Goal: Check status

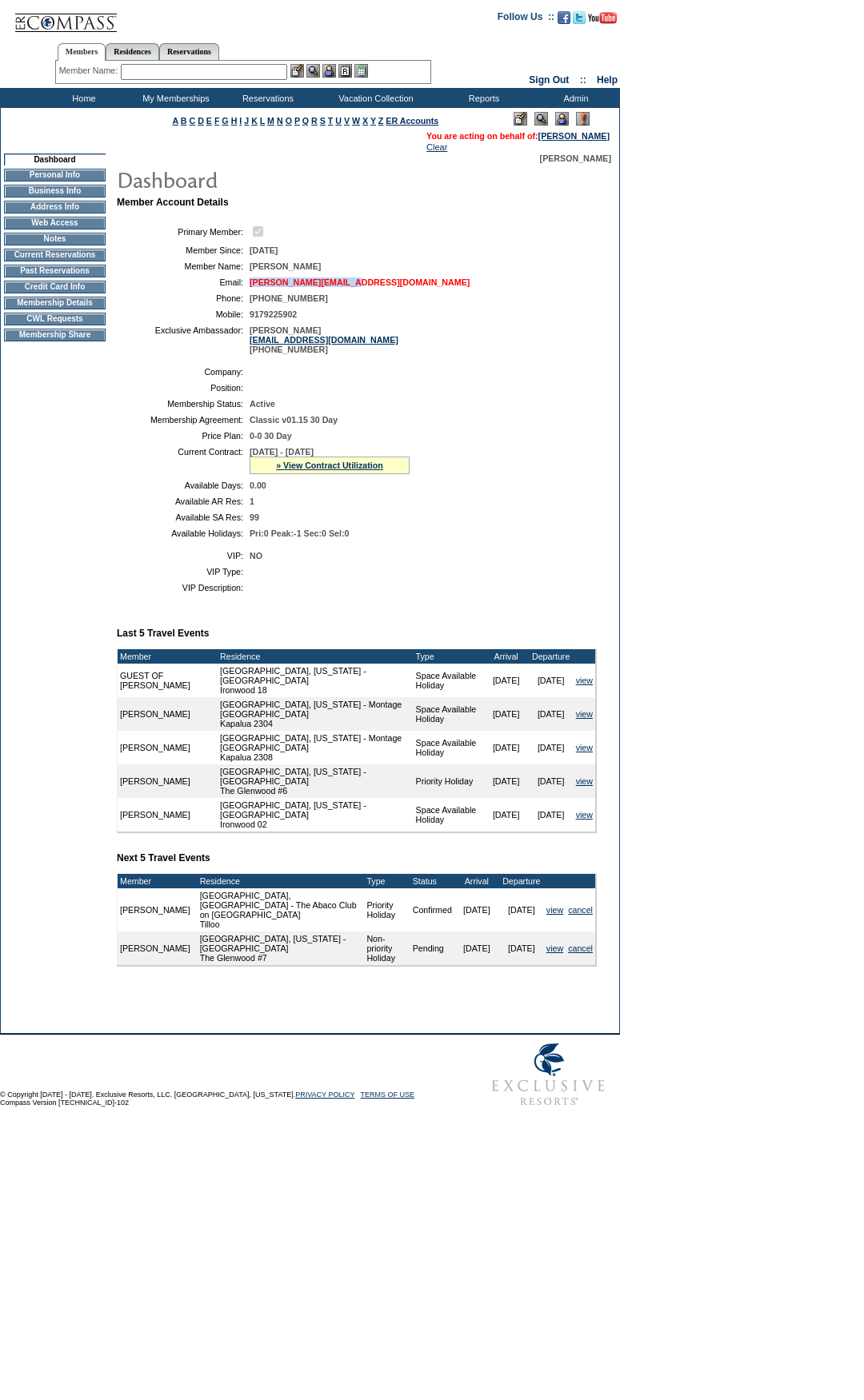
drag, startPoint x: 396, startPoint y: 287, endPoint x: 250, endPoint y: 290, distance: 146.0
click at [250, 287] on td "[PERSON_NAME][EMAIL_ADDRESS][DOMAIN_NAME]" at bounding box center [419, 283] width 341 height 10
copy link "[PERSON_NAME][EMAIL_ADDRESS][DOMAIN_NAME]"
click at [406, 120] on td "Residence Collection" at bounding box center [378, 119] width 126 height 16
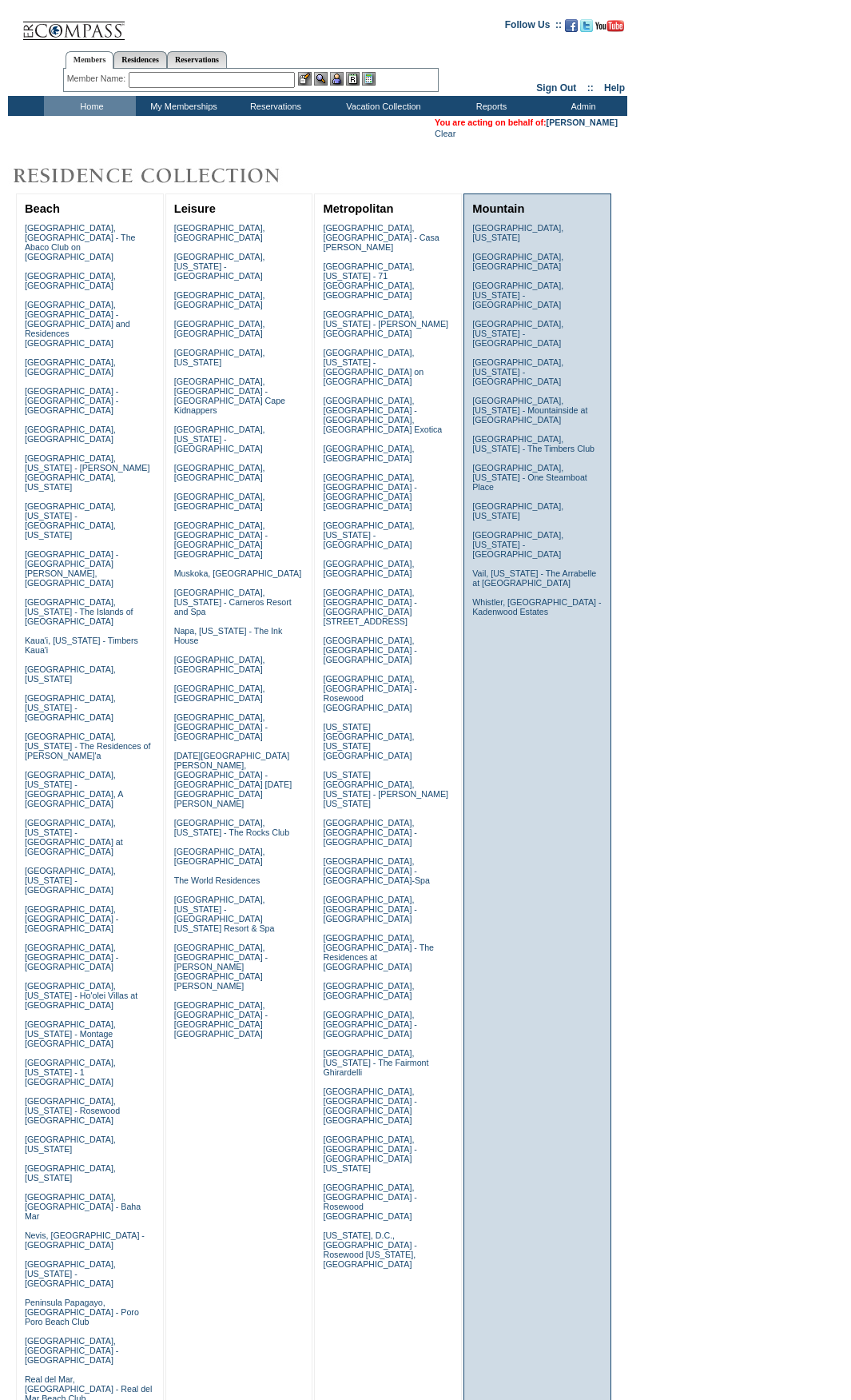
click at [494, 257] on td "Beaver Creek, Colorado Courchevel, France Deer Valley, Utah - Ironwood Deer Val…" at bounding box center [538, 425] width 138 height 411
click at [494, 253] on link "Courchevel, France" at bounding box center [518, 261] width 91 height 19
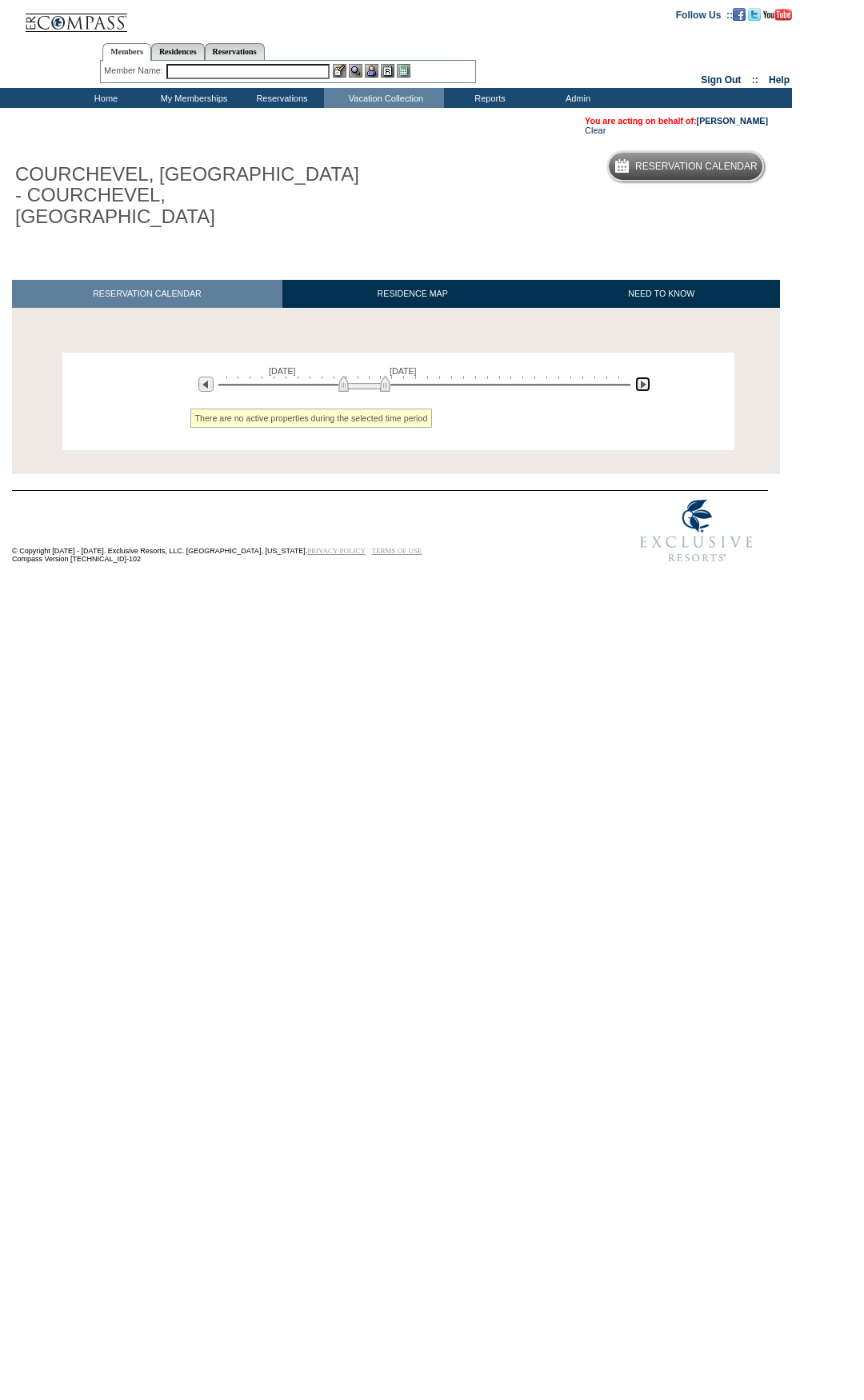
click at [647, 377] on img at bounding box center [642, 384] width 15 height 15
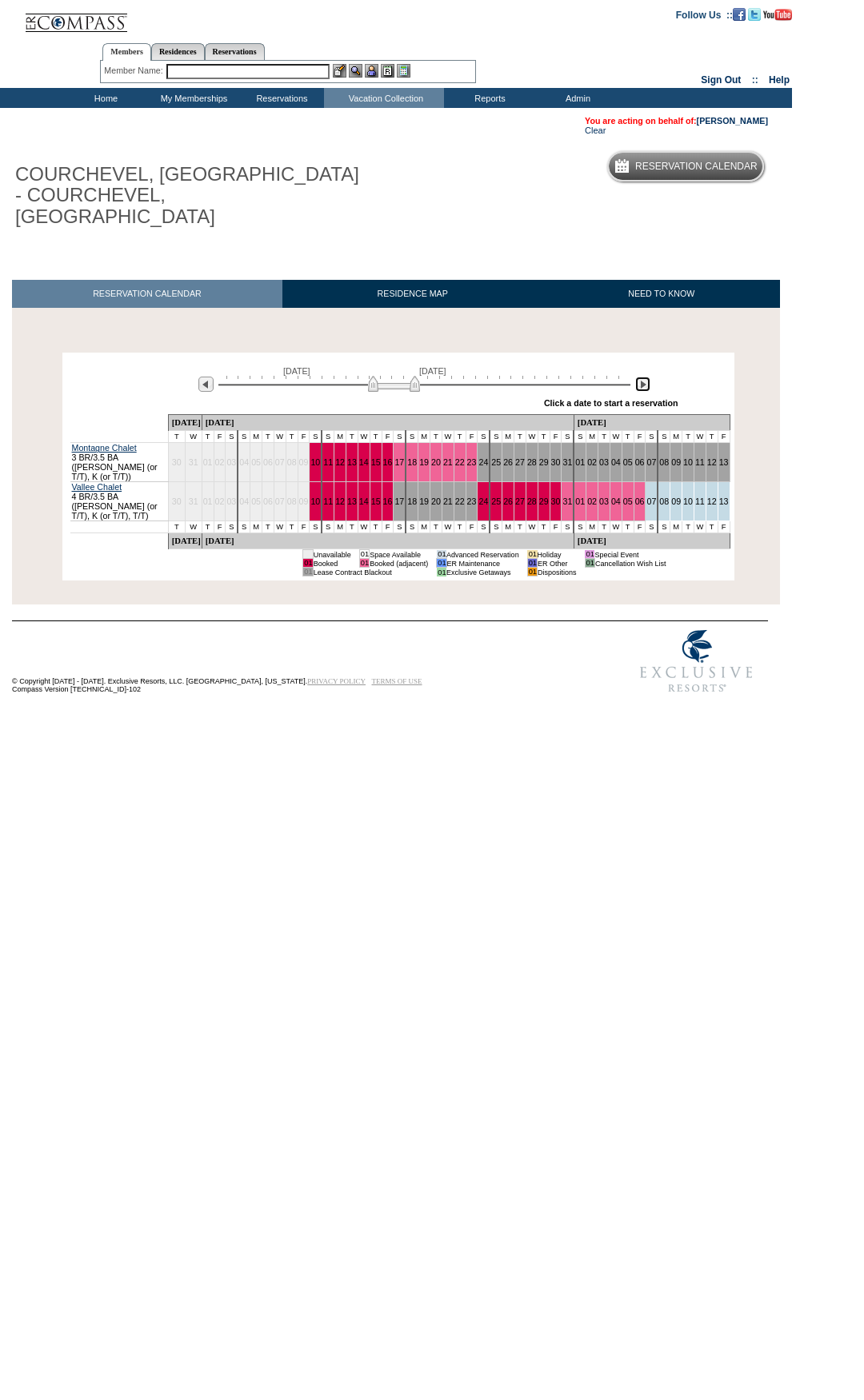
click at [647, 377] on img at bounding box center [642, 384] width 15 height 15
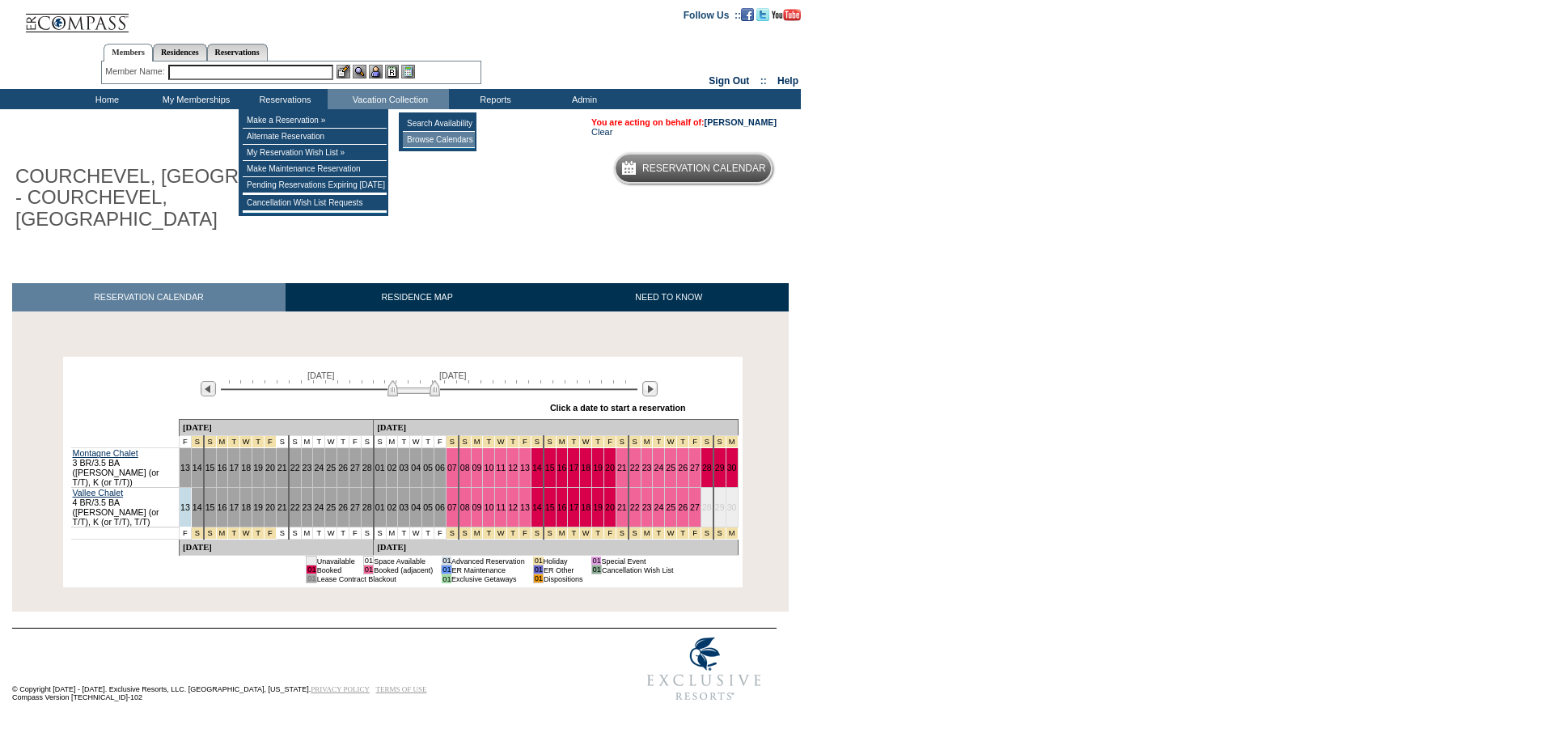
click at [445, 138] on td "Browse Calendars" at bounding box center [439, 140] width 72 height 16
